Goal: Task Accomplishment & Management: Manage account settings

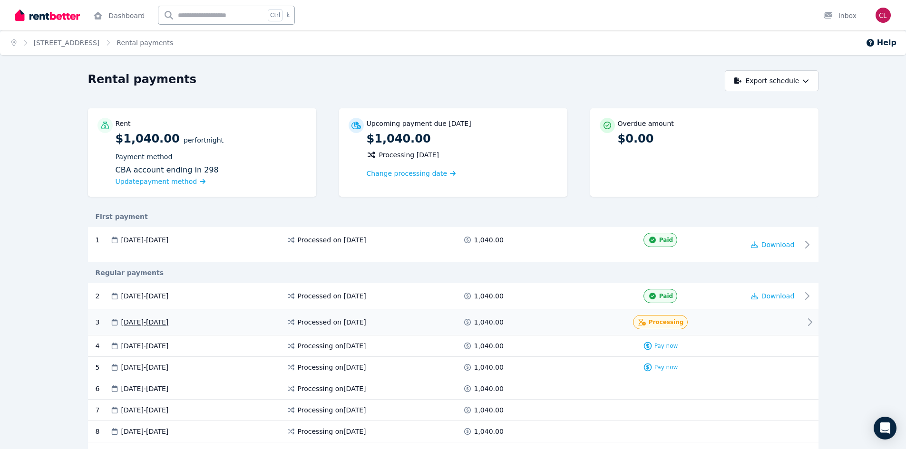
click at [803, 320] on div "3 [DATE] - [DATE] Processed on [DATE] 1,040.00 Processing" at bounding box center [453, 323] width 730 height 26
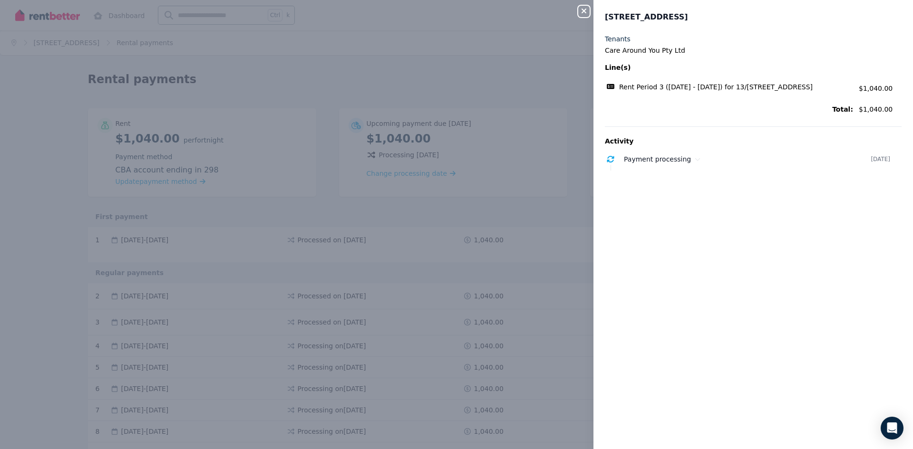
click at [511, 264] on div "Close panel 13/[STREET_ADDRESS] Tenants Care Around You Pty Ltd Line(s) Rent Pe…" at bounding box center [456, 224] width 913 height 449
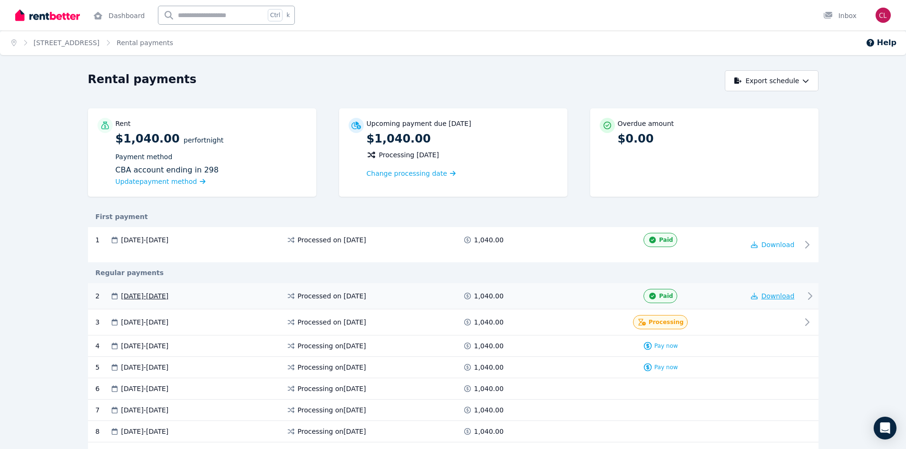
click at [768, 296] on span "Download" at bounding box center [777, 296] width 33 height 8
drag, startPoint x: 855, startPoint y: 311, endPoint x: 838, endPoint y: 319, distance: 18.5
click at [855, 311] on div "Rental payments Export schedule Rent $1,040.00 per Fortnight Payment method CBA…" at bounding box center [453, 337] width 906 height 535
